Goal: Task Accomplishment & Management: Use online tool/utility

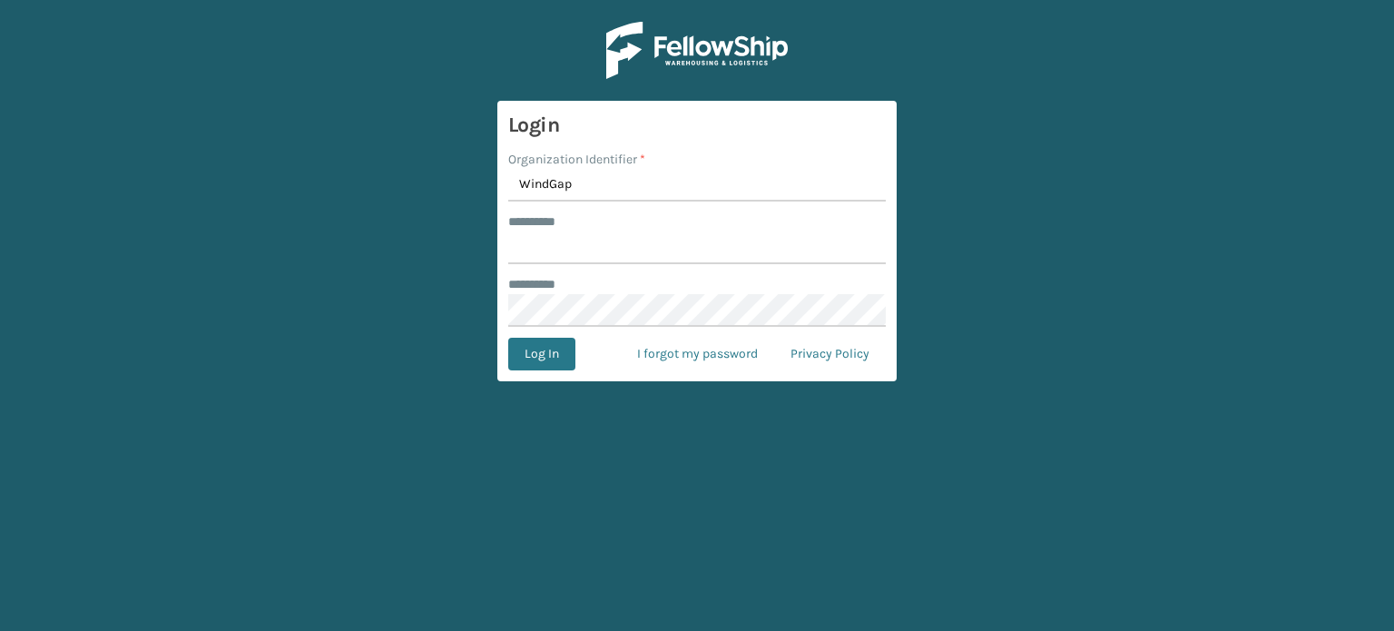
type input "WindGap"
type input "**********"
click at [508, 338] on button "Log In" at bounding box center [541, 354] width 67 height 33
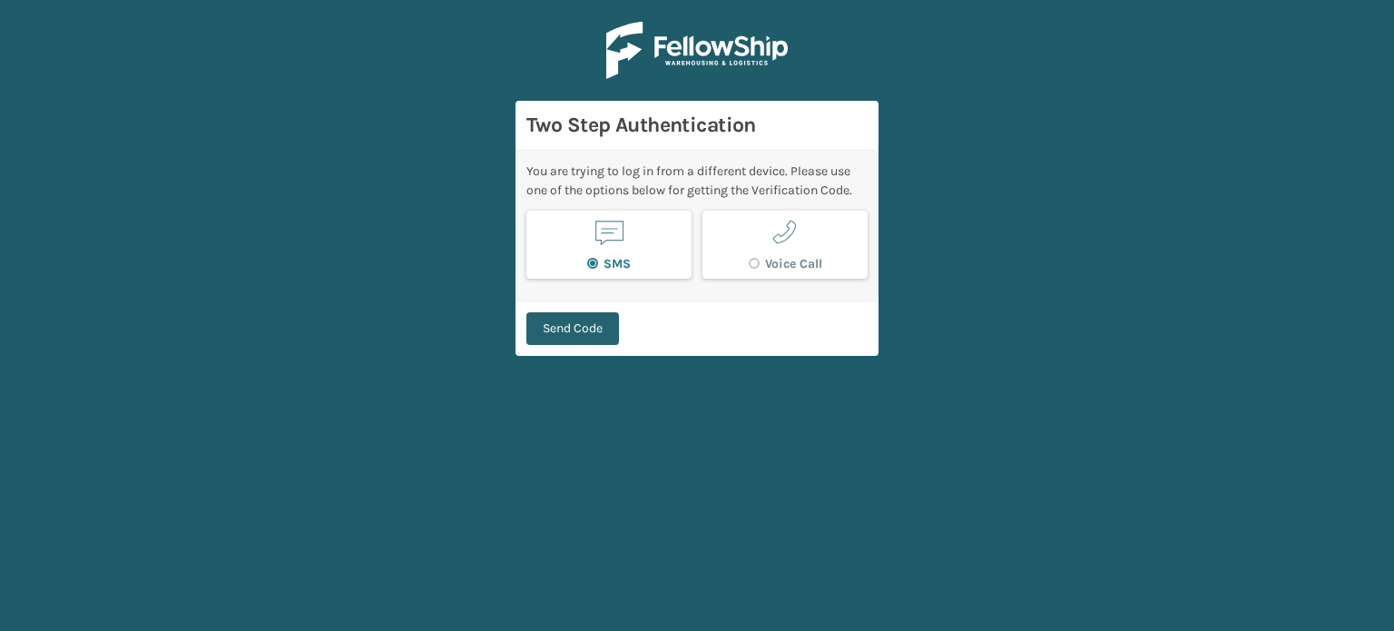
click at [582, 328] on button "Send Code" at bounding box center [572, 328] width 93 height 33
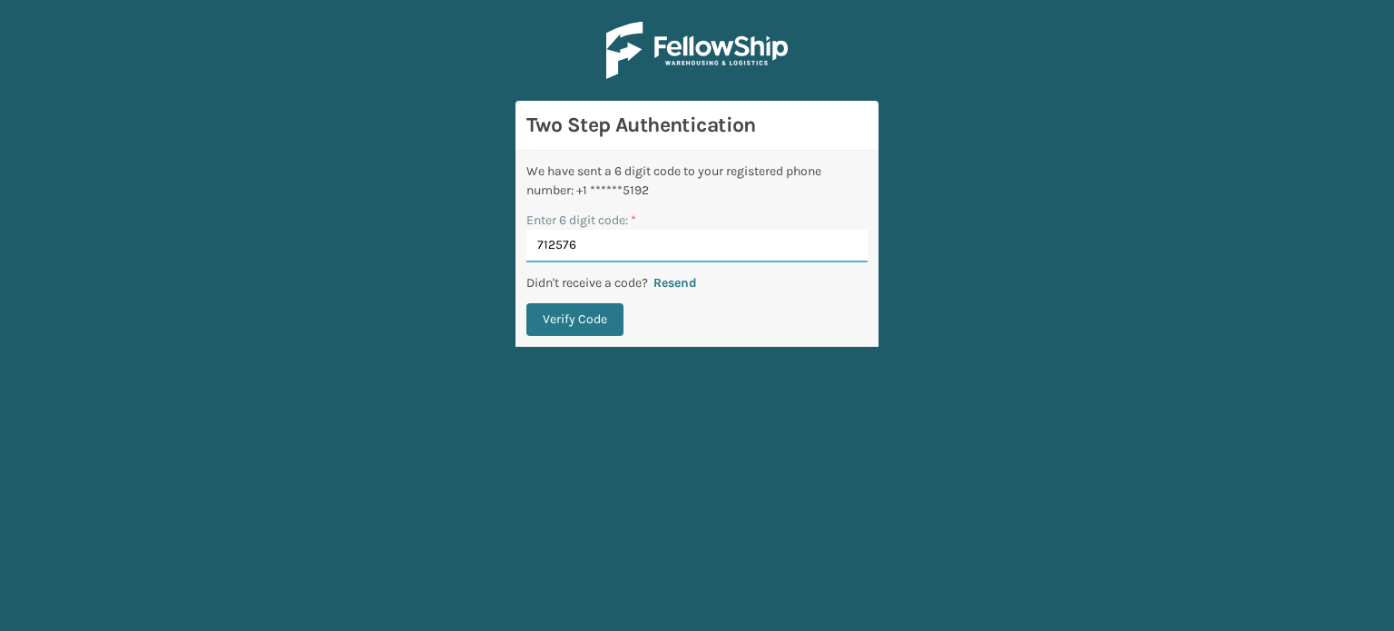
type input "712576"
click at [526, 303] on button "Verify Code" at bounding box center [574, 319] width 97 height 33
